Goal: Task Accomplishment & Management: Manage account settings

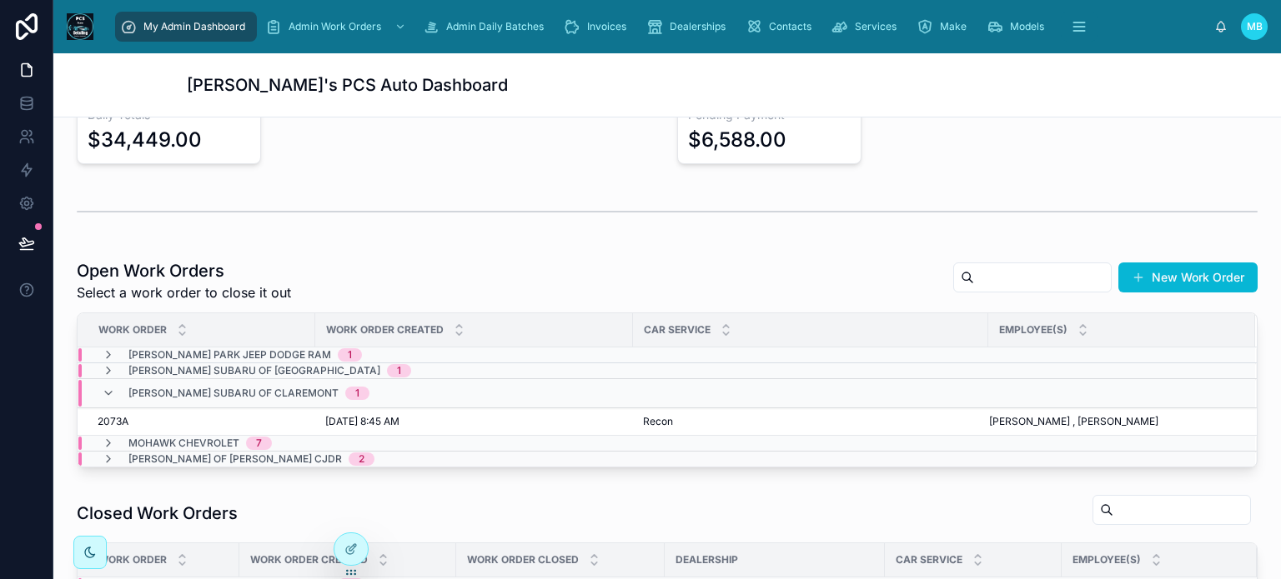
scroll to position [334, 0]
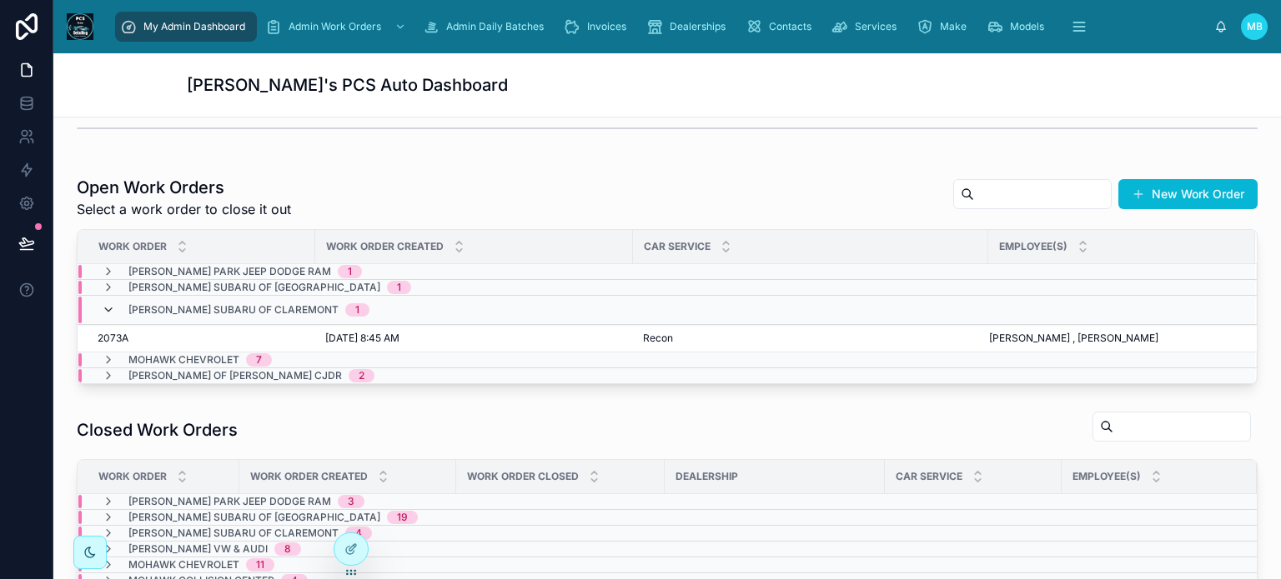
click at [113, 309] on icon at bounding box center [108, 310] width 13 height 13
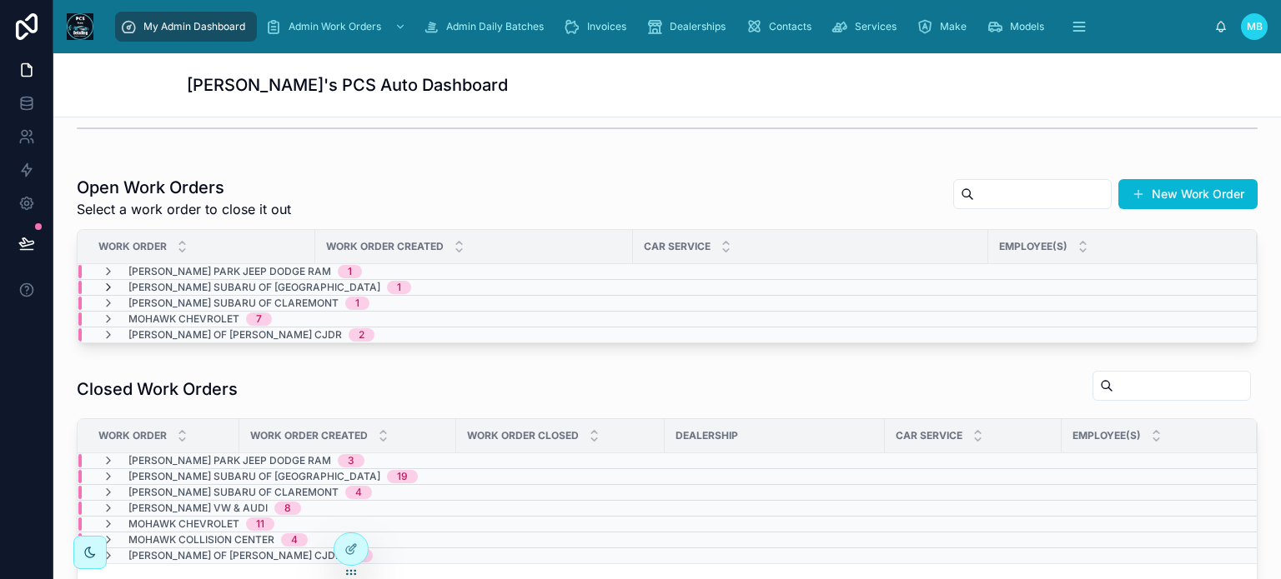
click at [108, 282] on icon at bounding box center [108, 287] width 13 height 13
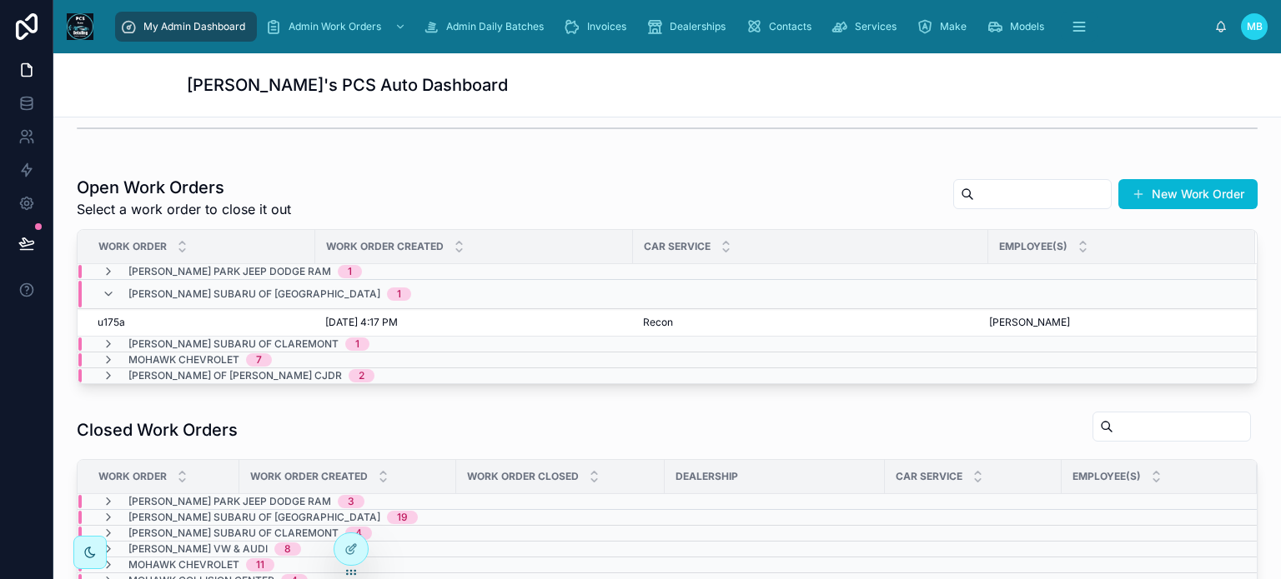
click at [108, 282] on div "Lundgren Subaru of Bennington 1" at bounding box center [256, 294] width 309 height 27
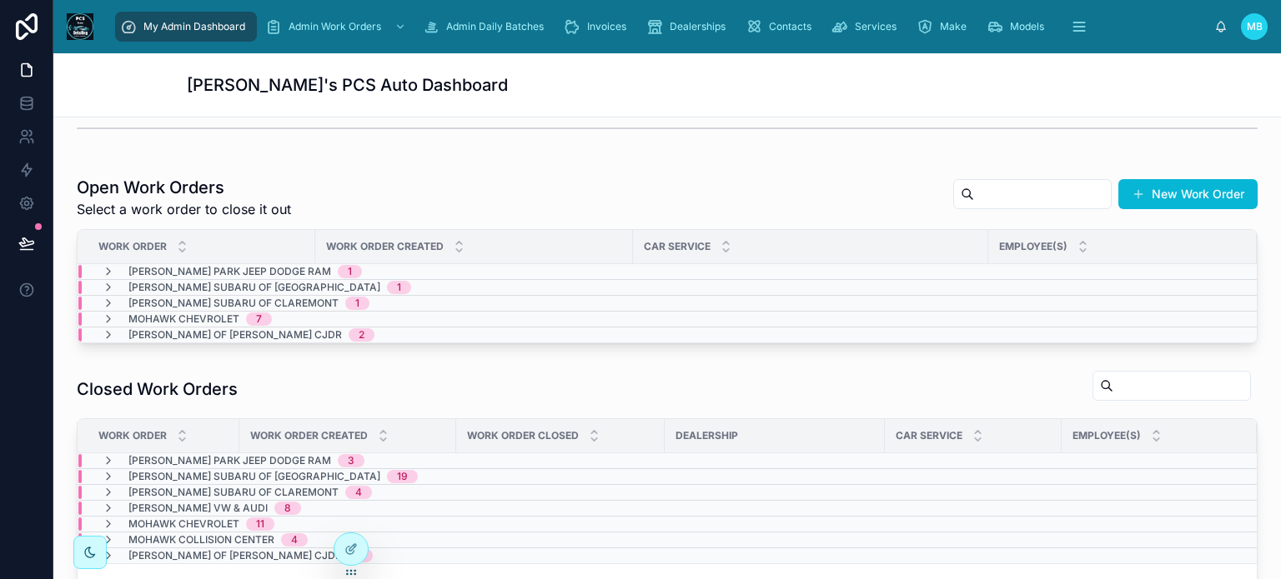
click at [108, 282] on icon at bounding box center [108, 287] width 13 height 13
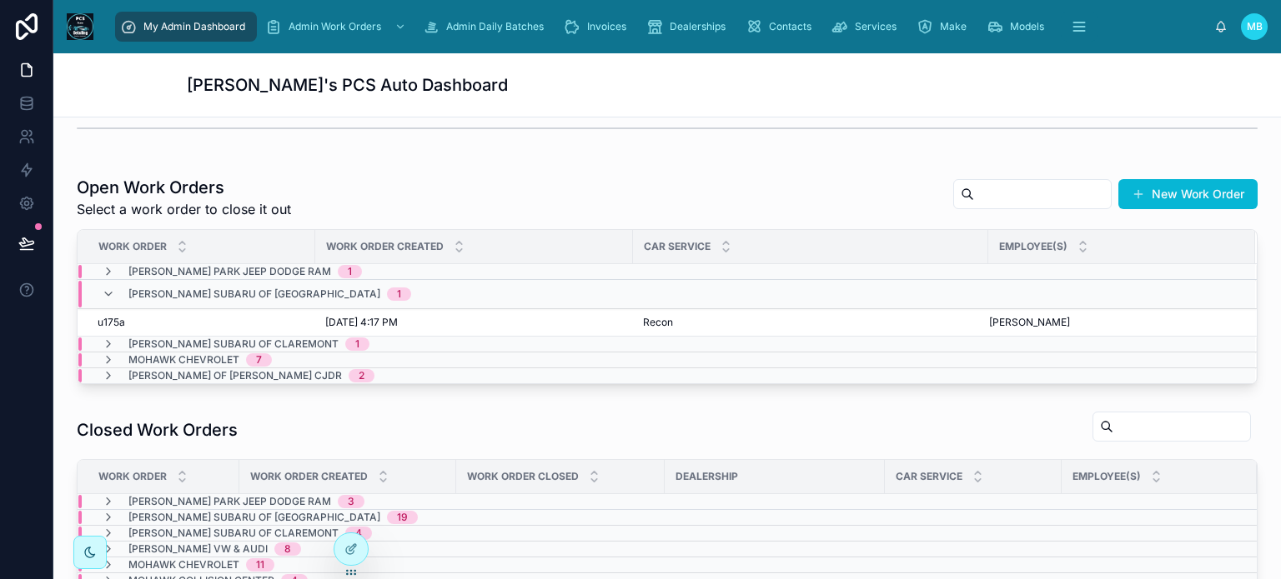
click at [108, 282] on div "Lundgren Subaru of Bennington 1" at bounding box center [256, 294] width 309 height 27
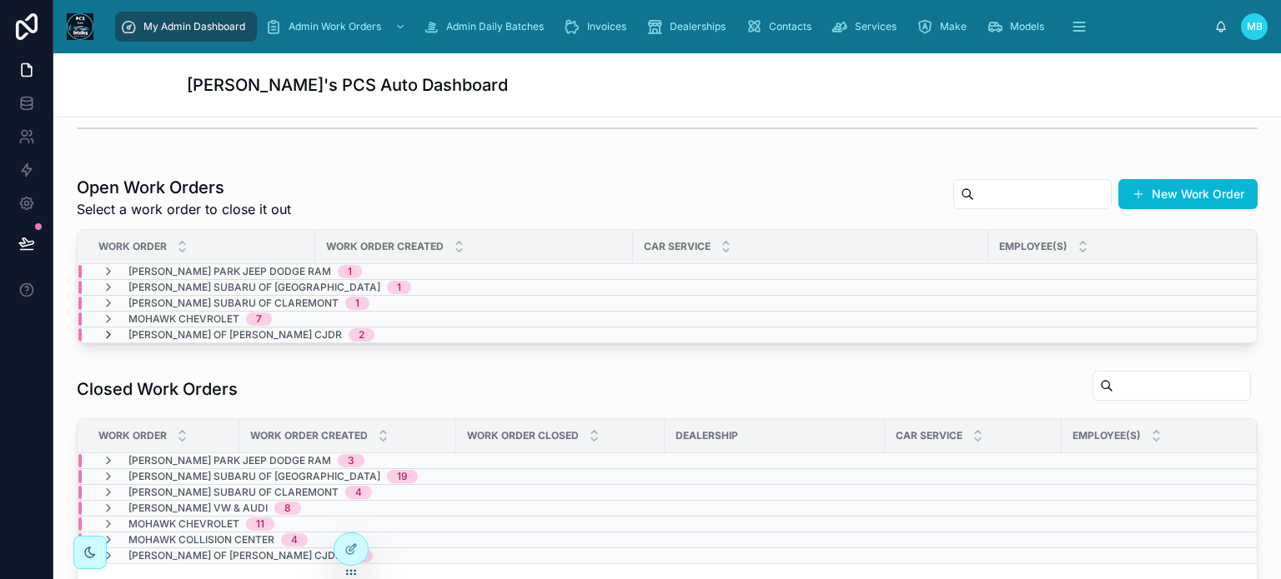
click at [113, 333] on icon at bounding box center [108, 335] width 13 height 13
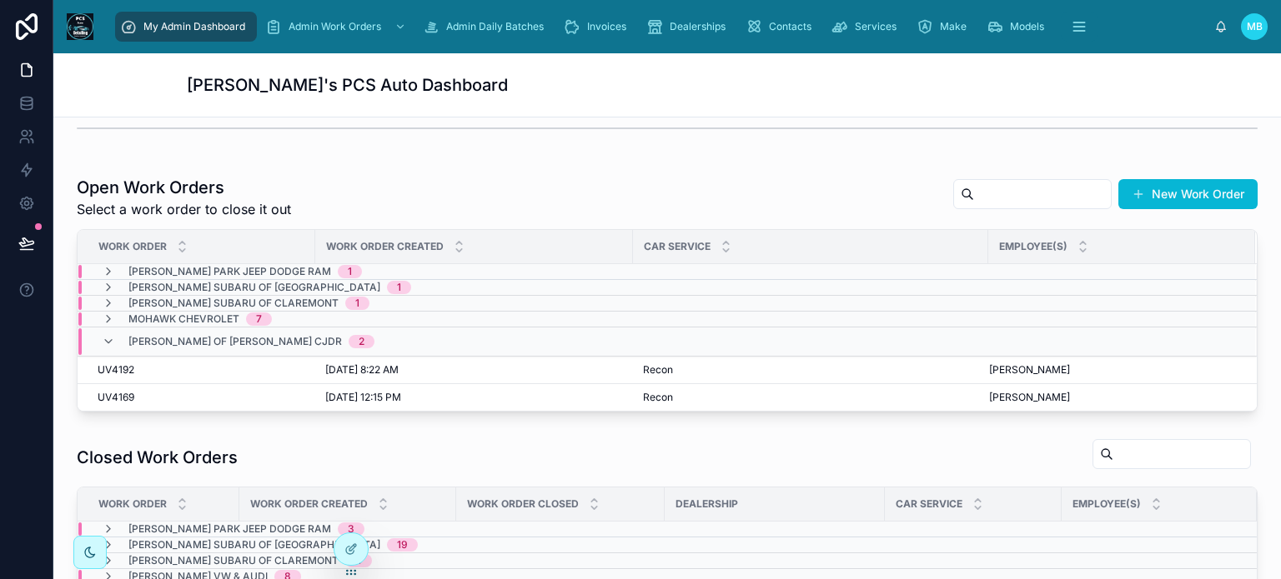
click at [113, 335] on icon at bounding box center [108, 341] width 13 height 13
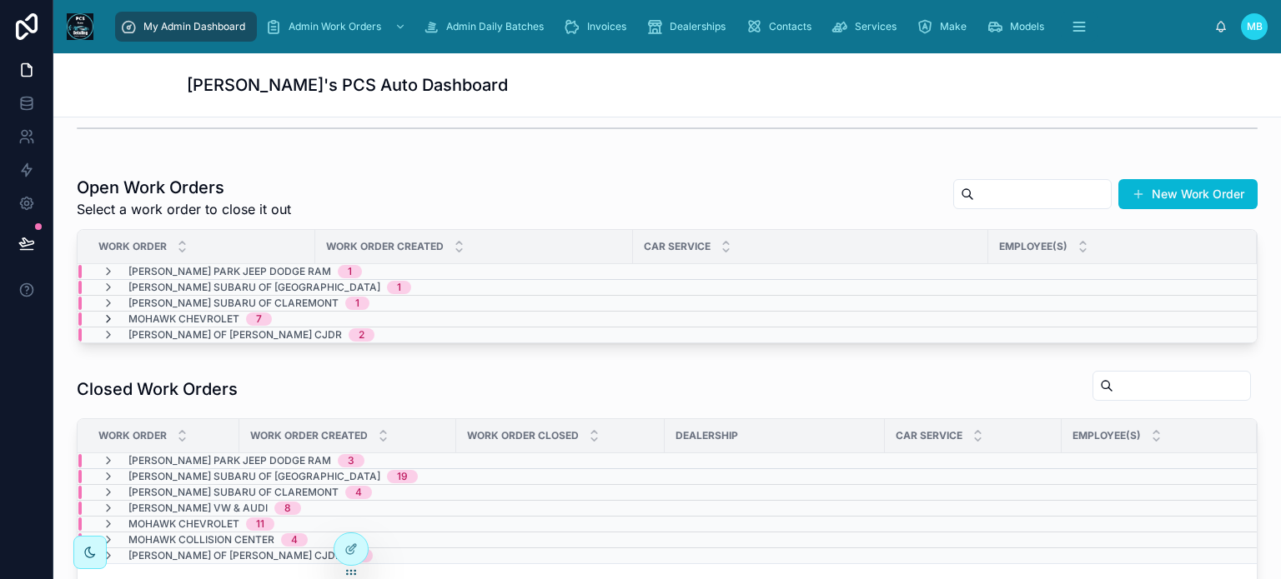
click at [111, 317] on icon at bounding box center [108, 319] width 13 height 13
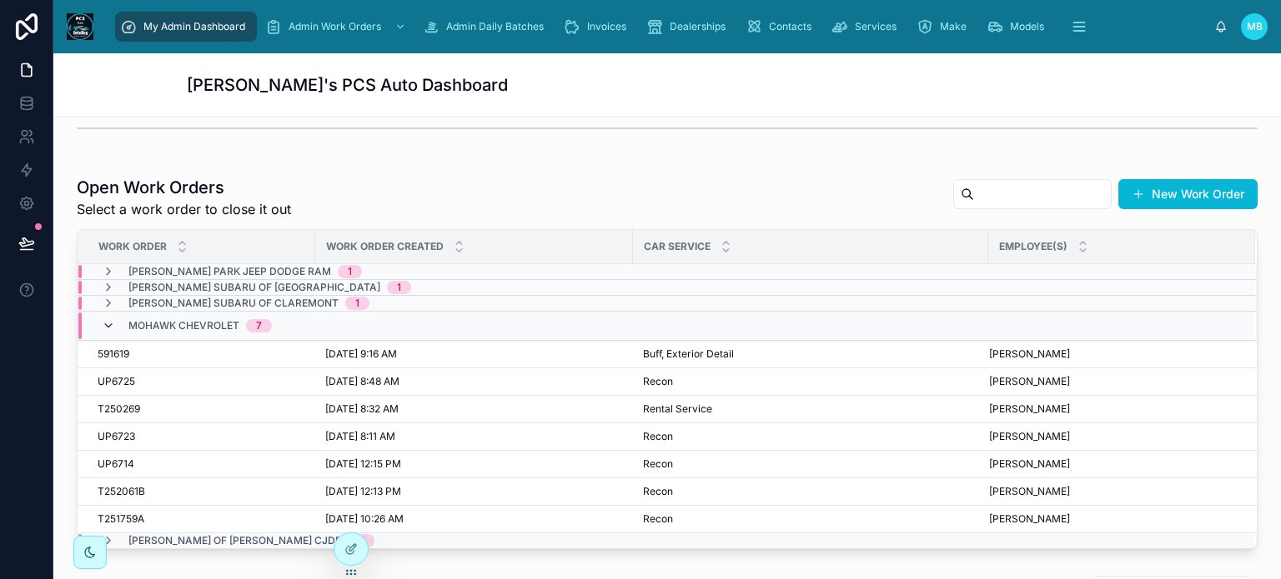
click at [107, 326] on icon at bounding box center [108, 325] width 13 height 13
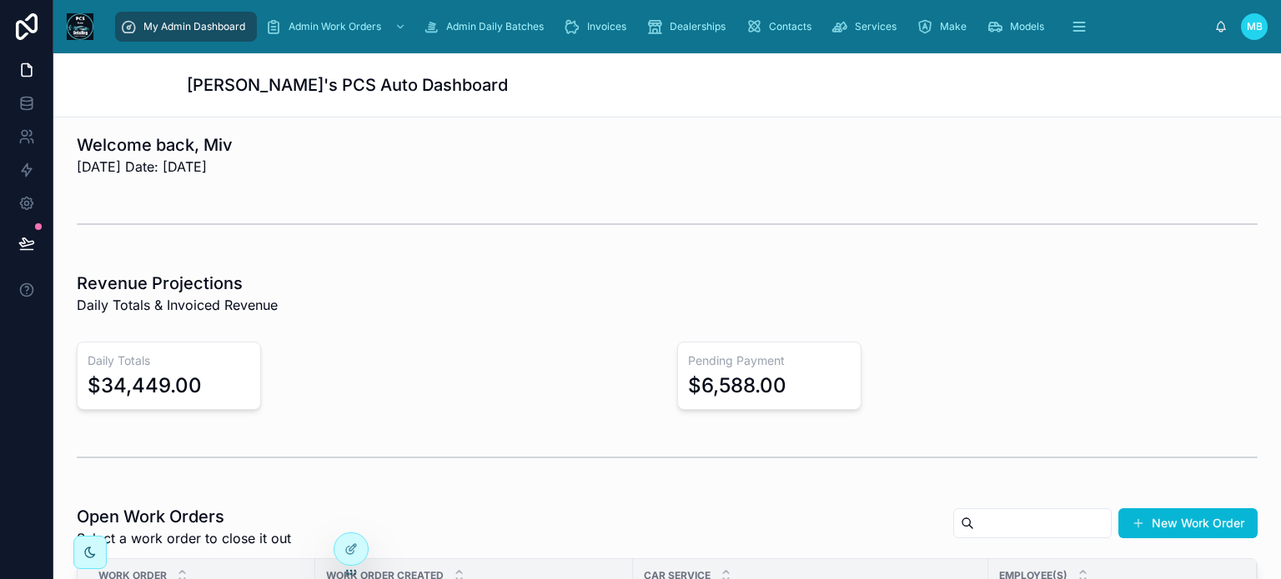
scroll to position [0, 0]
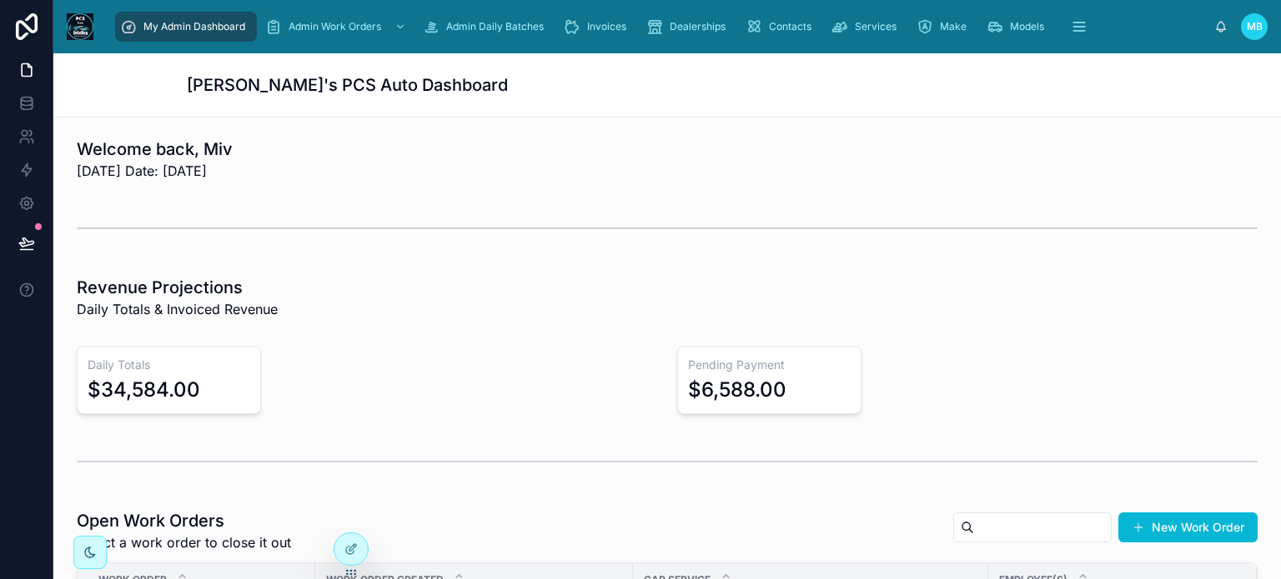
scroll to position [1, 0]
